Goal: Check status: Check status

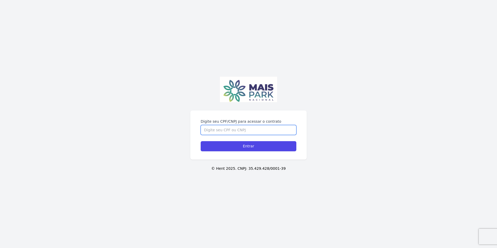
click at [242, 129] on input "Digite seu CPF/CNPJ para acessar o contrato" at bounding box center [249, 130] width 96 height 10
type input "14479947604"
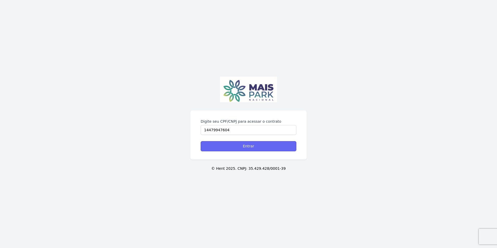
click at [246, 145] on input "Entrar" at bounding box center [249, 146] width 96 height 10
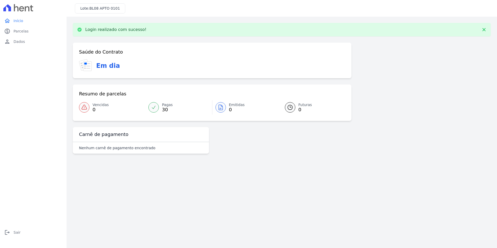
click at [154, 107] on icon at bounding box center [153, 107] width 5 height 5
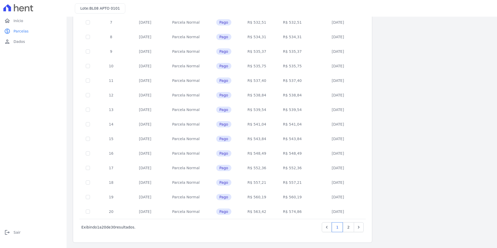
scroll to position [144, 0]
click at [347, 227] on link "2" at bounding box center [348, 226] width 11 height 10
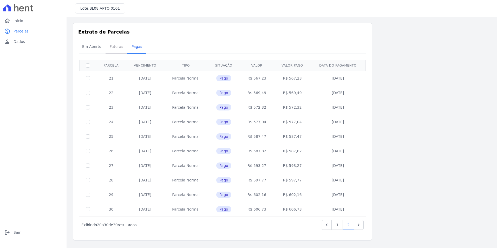
click at [111, 50] on span "Futuras" at bounding box center [117, 46] width 20 height 10
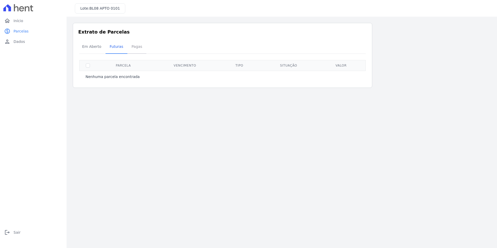
click at [137, 49] on span "Pagas" at bounding box center [136, 46] width 17 height 10
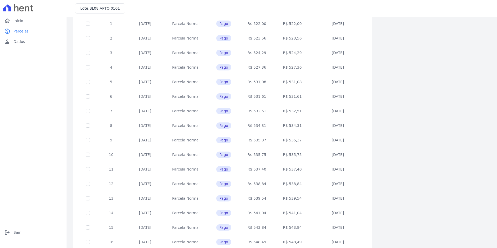
scroll to position [144, 0]
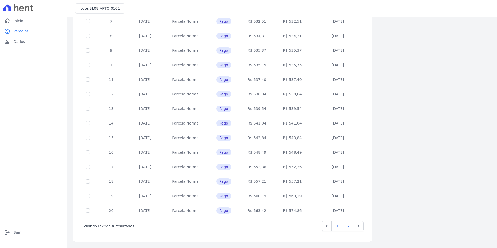
click at [349, 227] on link "2" at bounding box center [348, 226] width 11 height 10
